Goal: Task Accomplishment & Management: Manage account settings

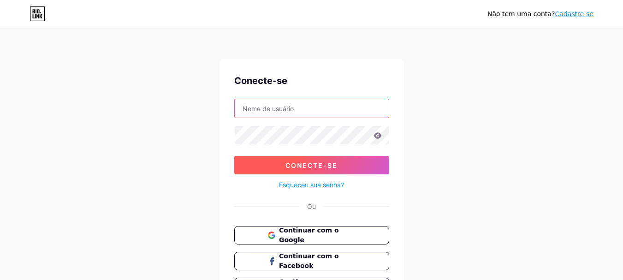
type input "[EMAIL_ADDRESS][DOMAIN_NAME]"
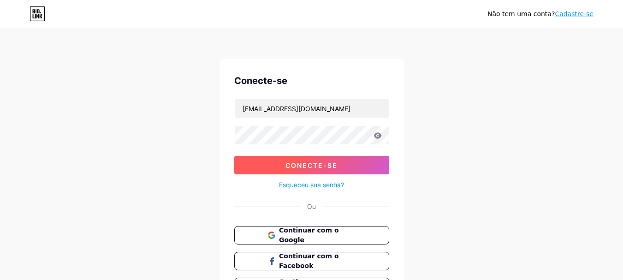
click at [302, 168] on font "Conecte-se" at bounding box center [311, 165] width 52 height 8
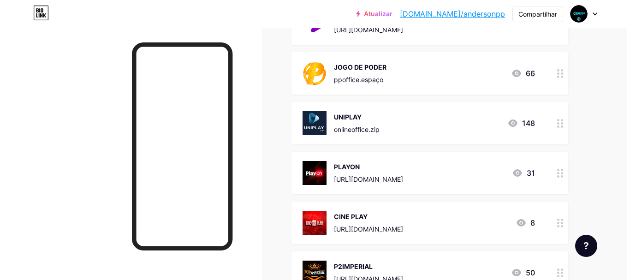
scroll to position [1040, 0]
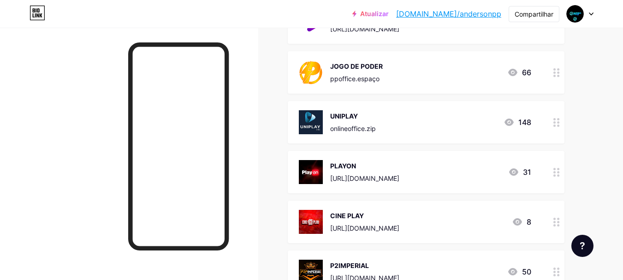
click at [556, 124] on icon at bounding box center [556, 122] width 6 height 9
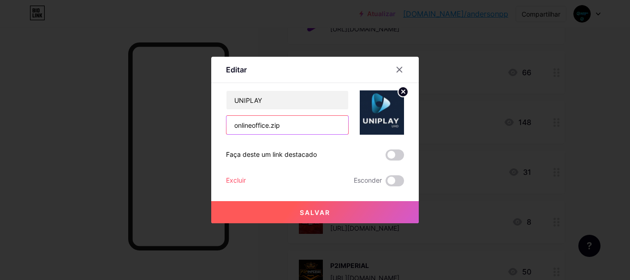
click at [289, 127] on input "onlineoffice.zip" at bounding box center [287, 125] width 122 height 18
type input "o"
paste input "[URL][DOMAIN_NAME]"
type input "[URL][DOMAIN_NAME]"
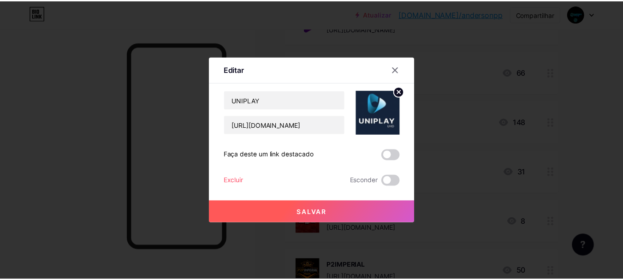
scroll to position [0, 0]
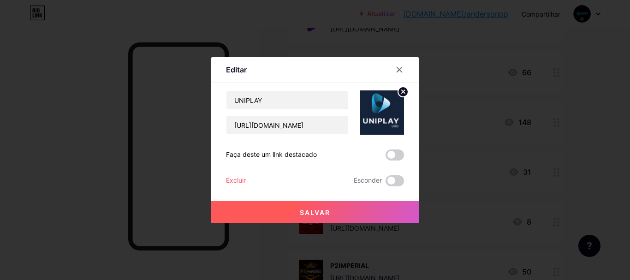
click at [339, 210] on button "Salvar" at bounding box center [314, 212] width 207 height 22
